Goal: Navigation & Orientation: Understand site structure

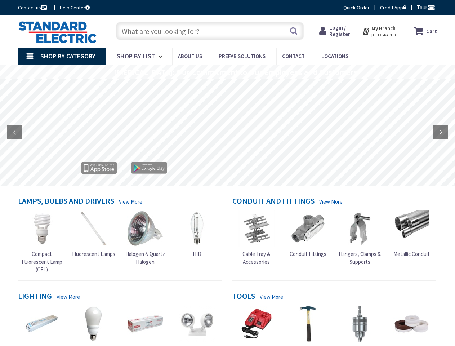
click at [227, 173] on rs-layer at bounding box center [227, 133] width 455 height 107
click at [425, 7] on span "Tour" at bounding box center [426, 7] width 18 height 7
click at [382, 31] on strong "My Branch" at bounding box center [384, 28] width 24 height 7
click at [62, 56] on span "Shop By Category" at bounding box center [67, 56] width 55 height 8
click at [227, 72] on rs-layer "[MEDICAL_DATA]: Our Commitment to Our Employees and Customers" at bounding box center [235, 72] width 243 height 8
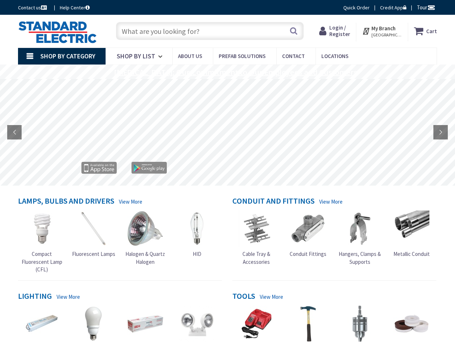
click at [227, 72] on rs-layer "[MEDICAL_DATA]: Our Commitment to Our Employees and Customers" at bounding box center [235, 72] width 243 height 8
click at [227, 132] on rs-layer at bounding box center [227, 133] width 455 height 107
click at [14, 132] on rs-arrow at bounding box center [14, 132] width 14 height 14
click at [441, 132] on rs-arrow at bounding box center [441, 132] width 14 height 14
